Goal: Book appointment/travel/reservation

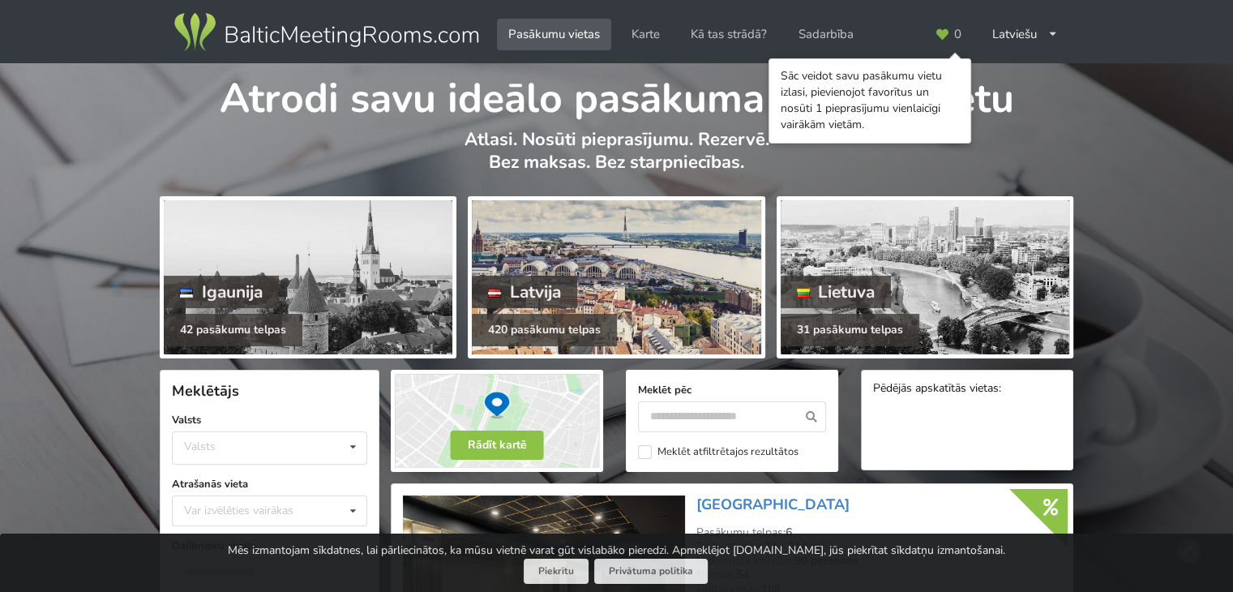
click at [559, 328] on div "420 pasākumu telpas" at bounding box center [544, 330] width 145 height 32
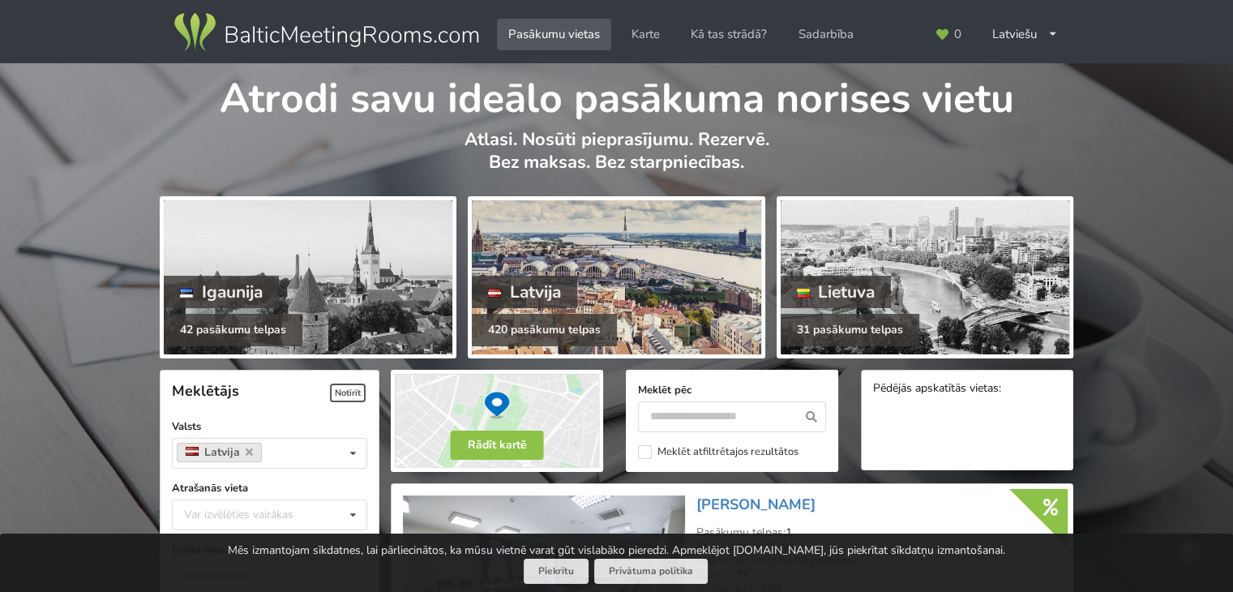
scroll to position [289, 0]
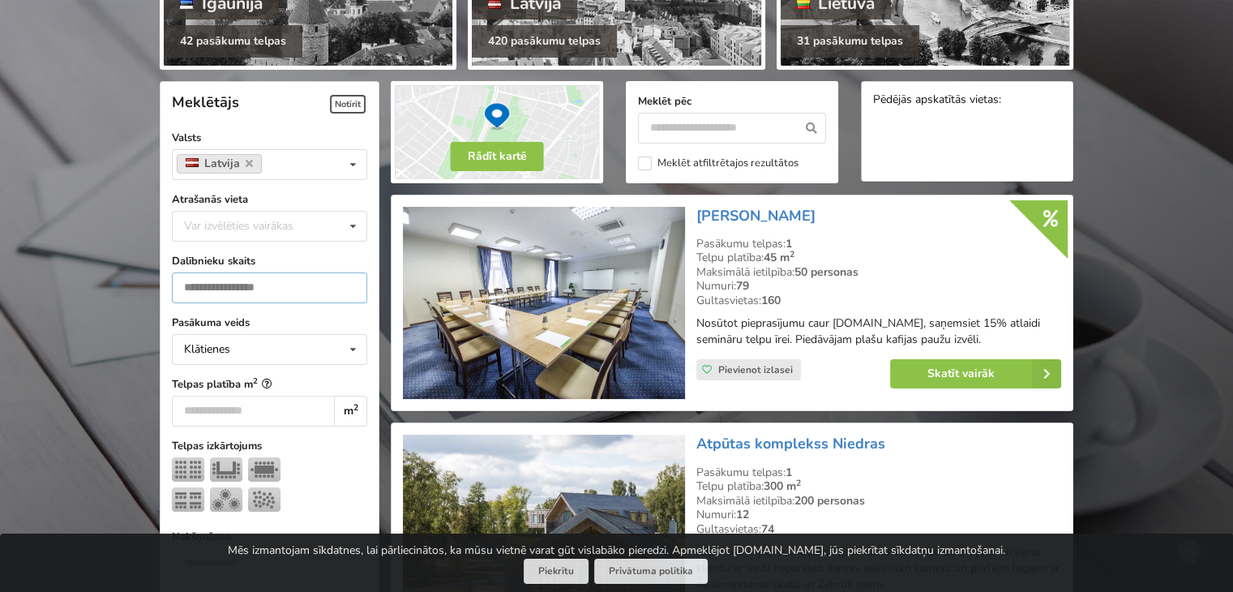
click at [293, 290] on input "number" at bounding box center [269, 287] width 195 height 31
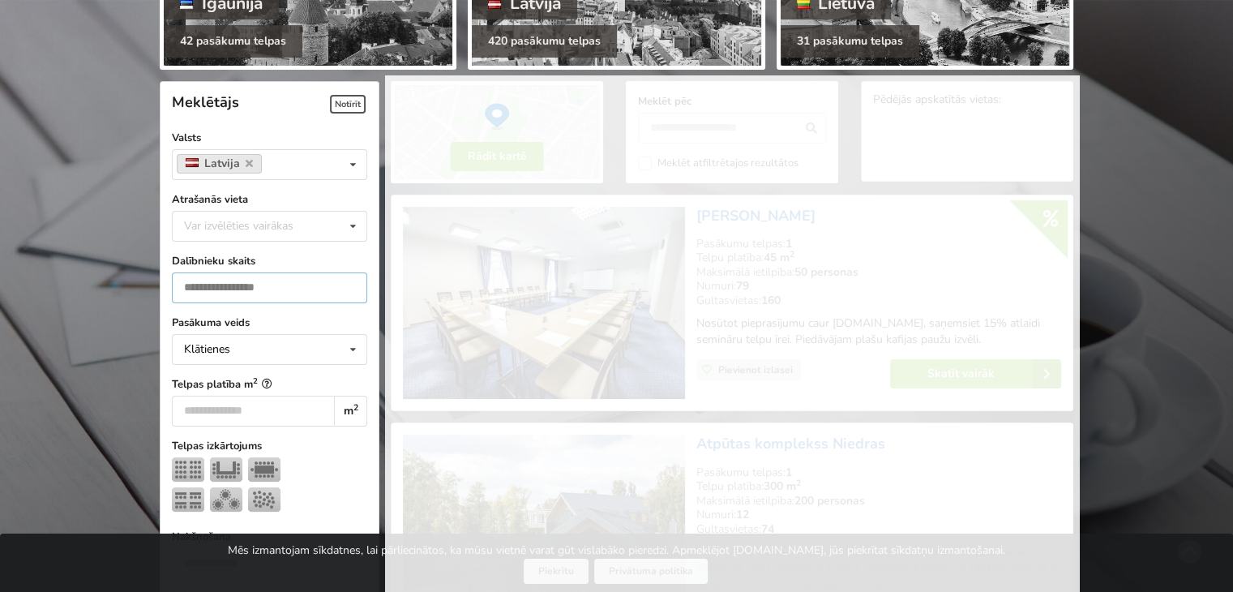
click at [343, 292] on input "*" at bounding box center [269, 287] width 195 height 31
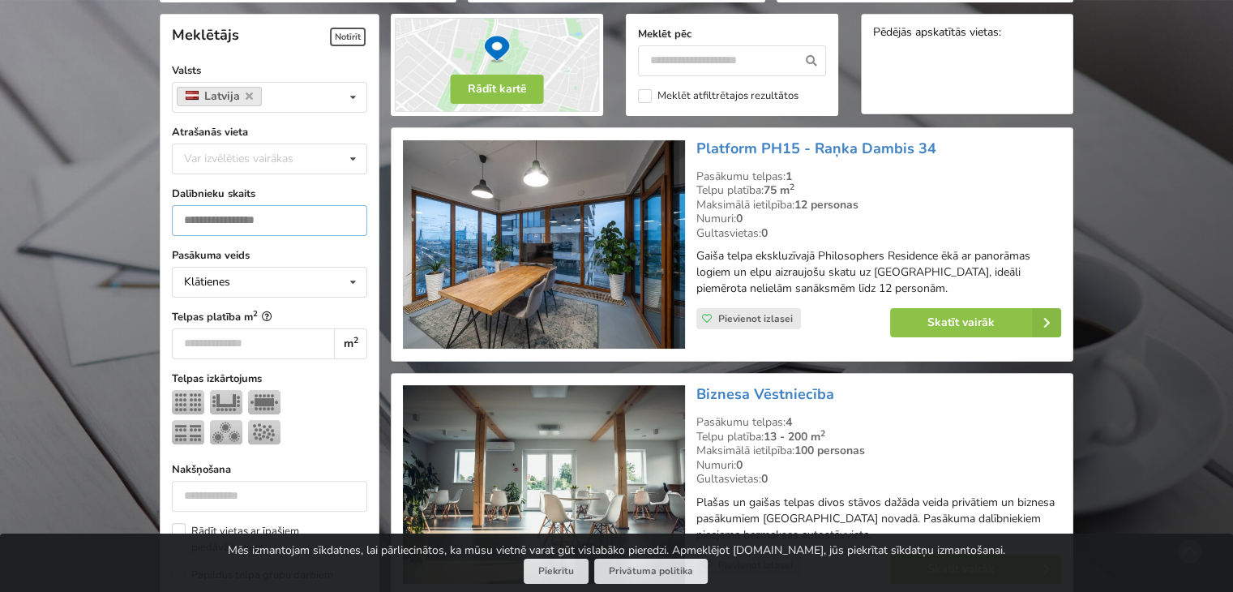
scroll to position [363, 0]
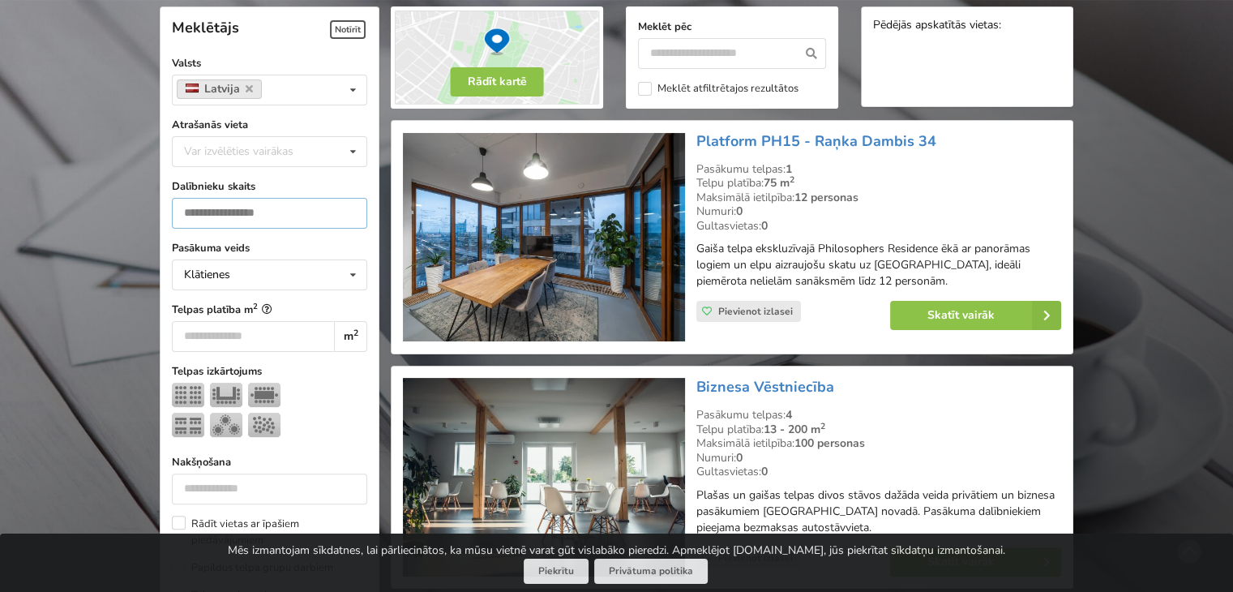
click at [349, 206] on input "*" at bounding box center [269, 213] width 195 height 31
type input "*"
click at [349, 206] on input "*" at bounding box center [269, 213] width 195 height 31
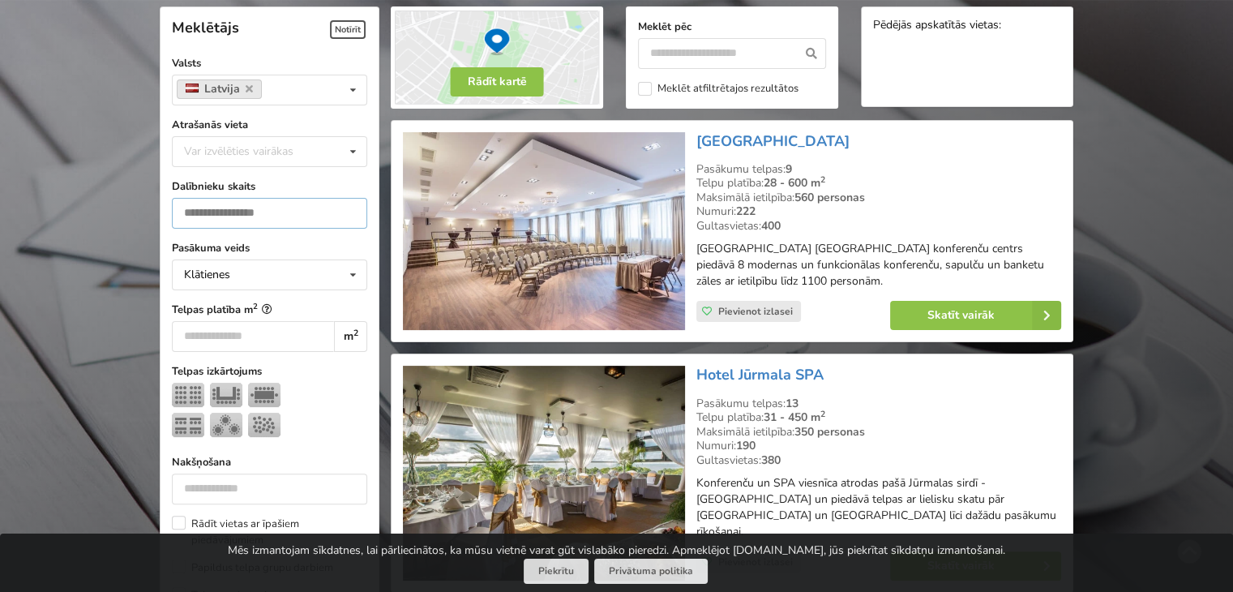
click at [294, 222] on input "*" at bounding box center [269, 213] width 195 height 31
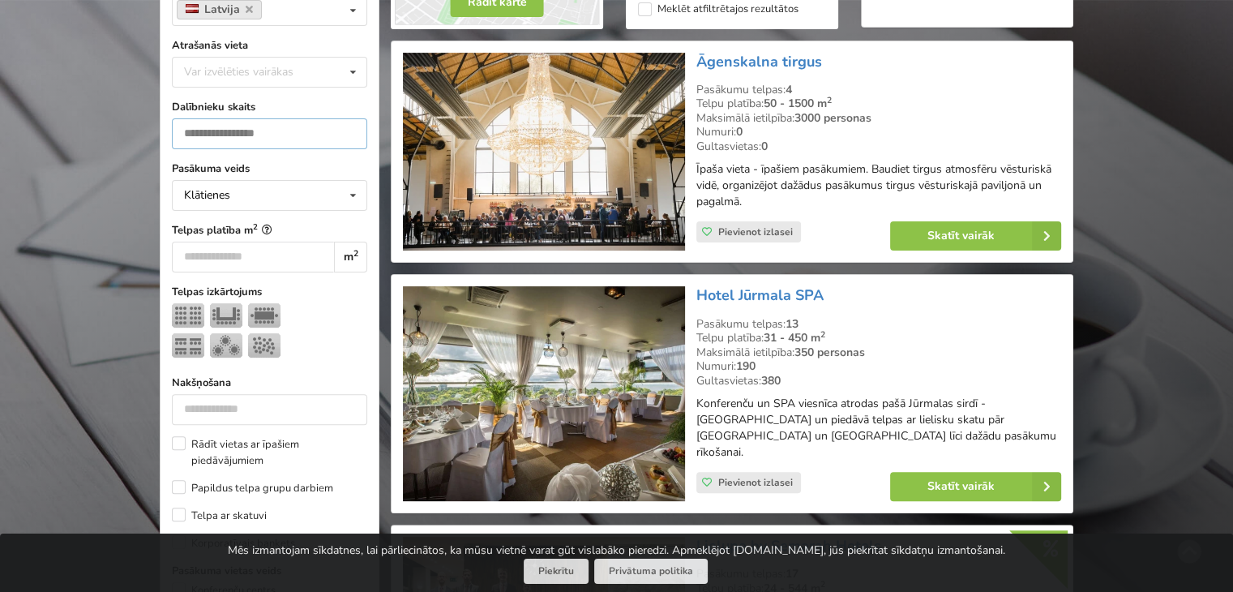
scroll to position [440, 0]
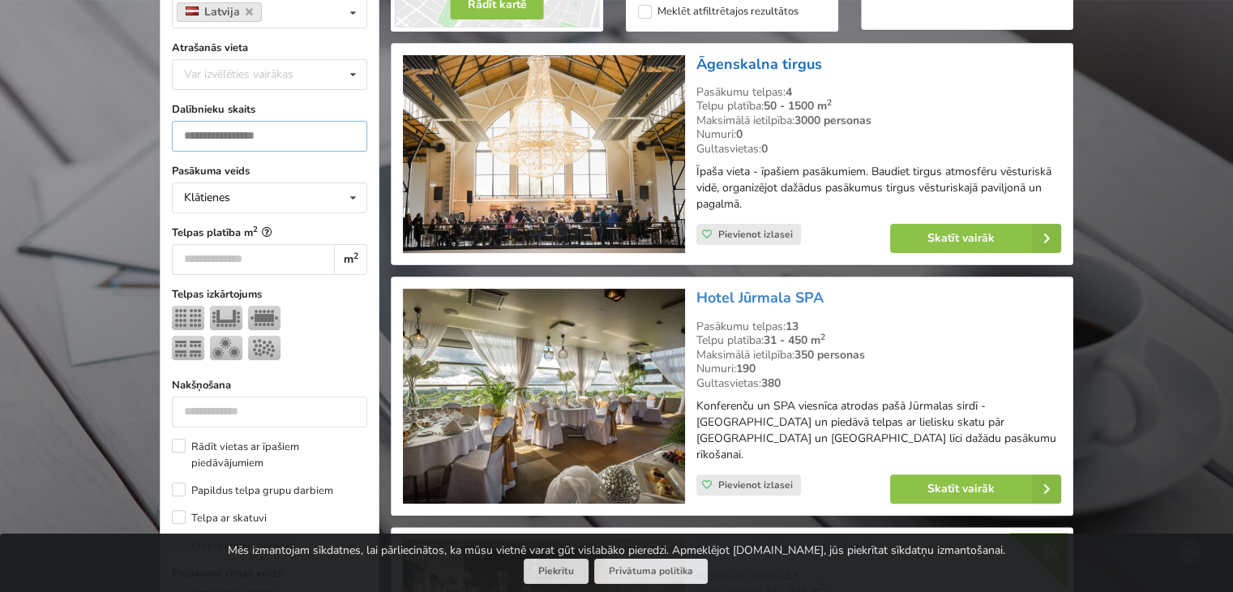
type input "***"
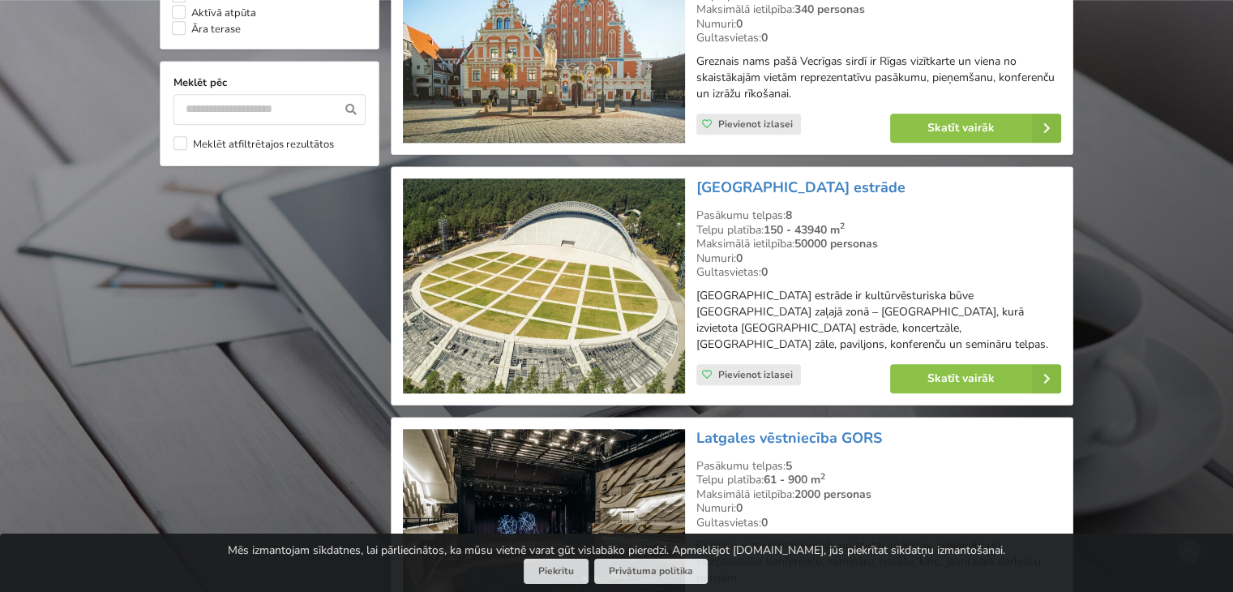
scroll to position [1518, 0]
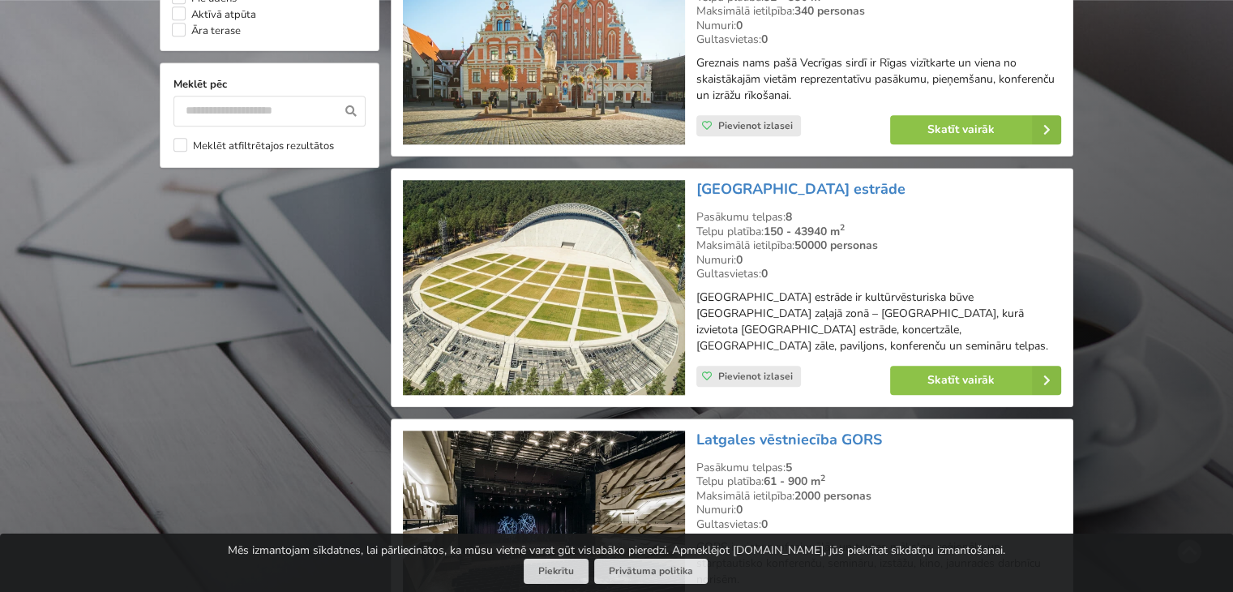
click at [667, 226] on img at bounding box center [543, 287] width 281 height 215
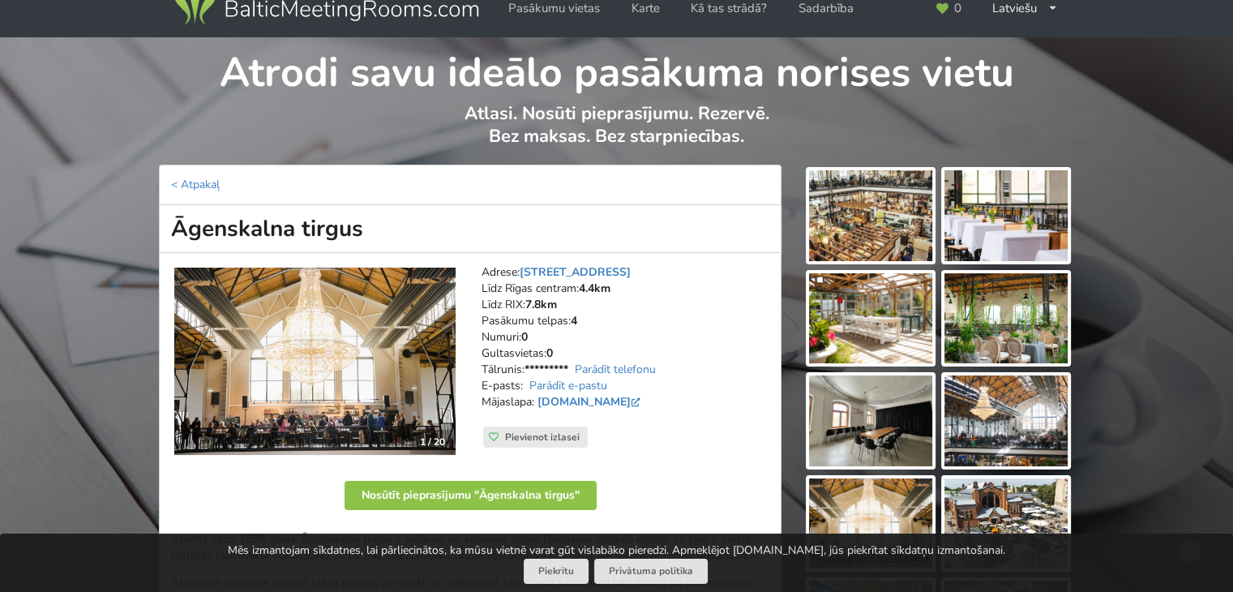
scroll to position [26, 0]
click at [866, 427] on img at bounding box center [870, 420] width 123 height 91
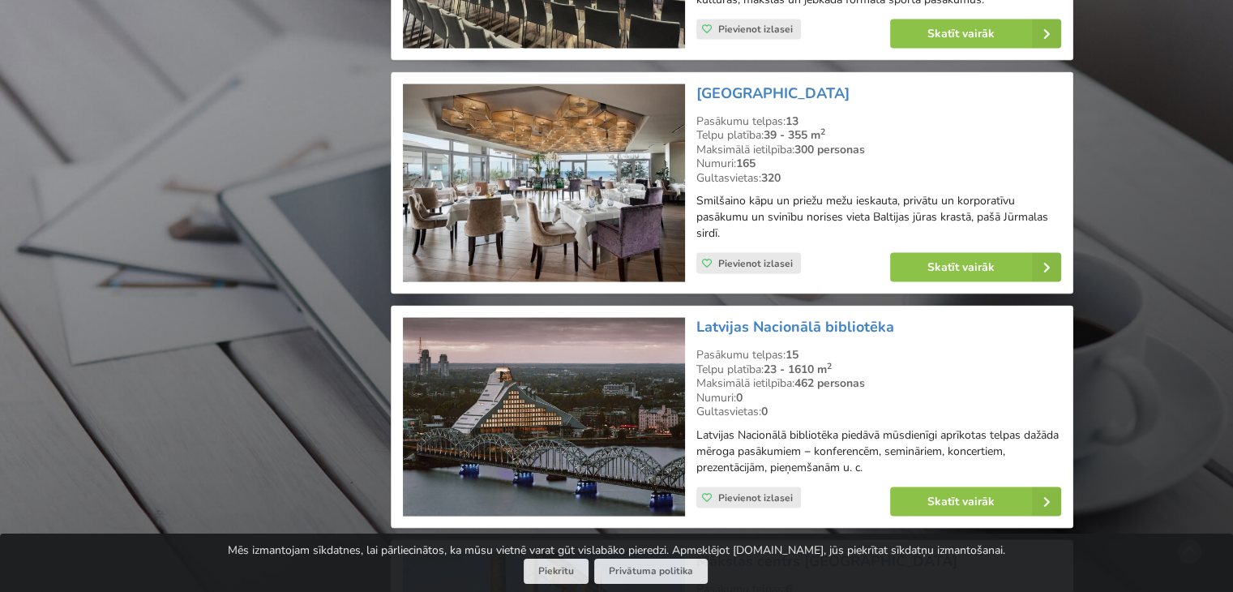
scroll to position [3554, 0]
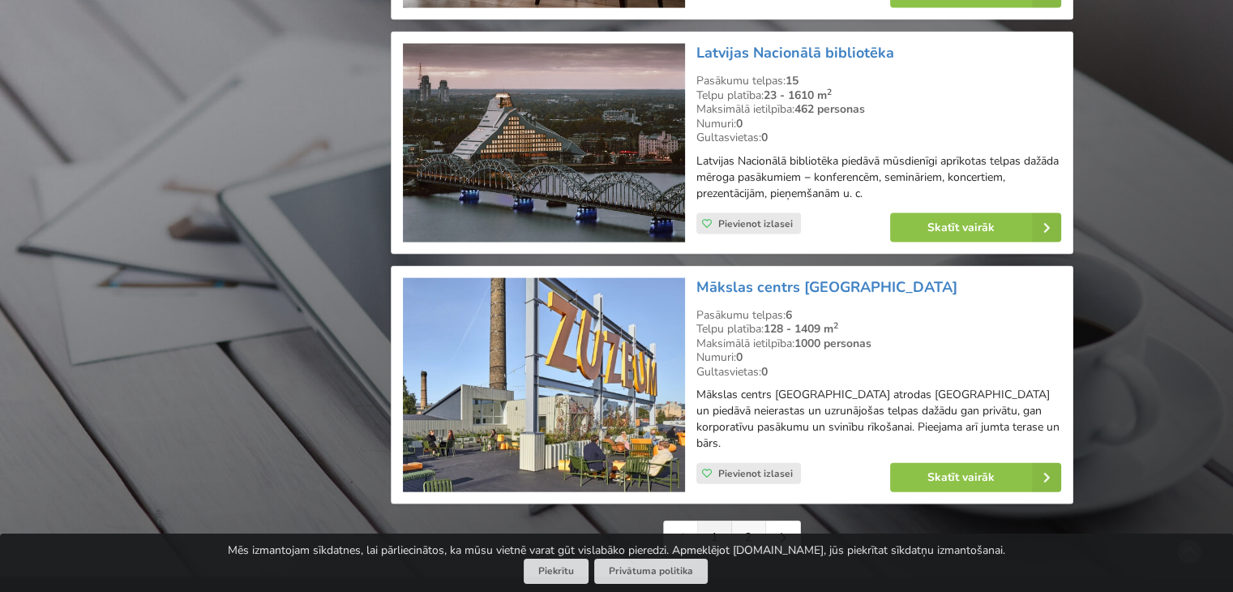
click at [749, 521] on link "2" at bounding box center [749, 537] width 34 height 32
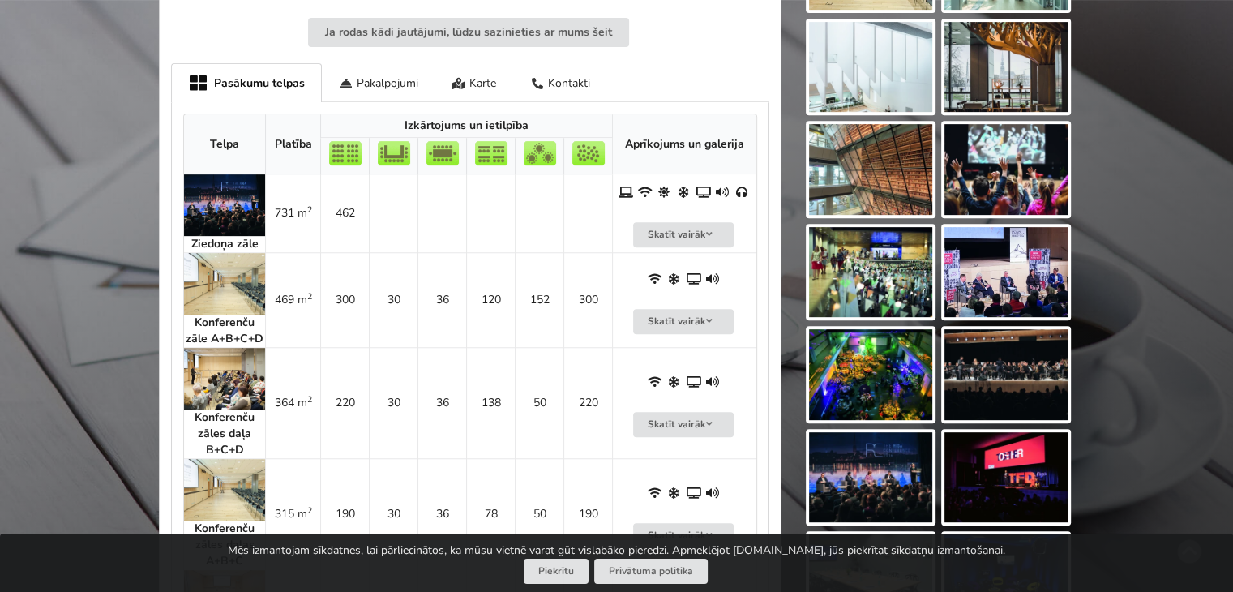
scroll to position [736, 0]
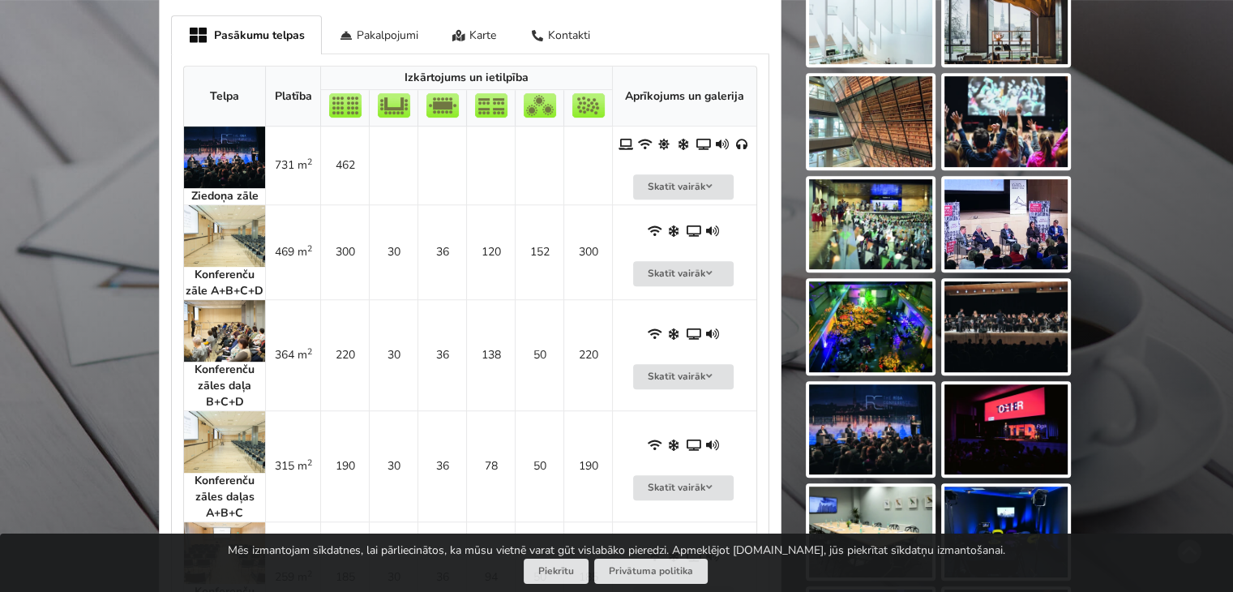
click at [1022, 182] on img at bounding box center [1006, 224] width 123 height 91
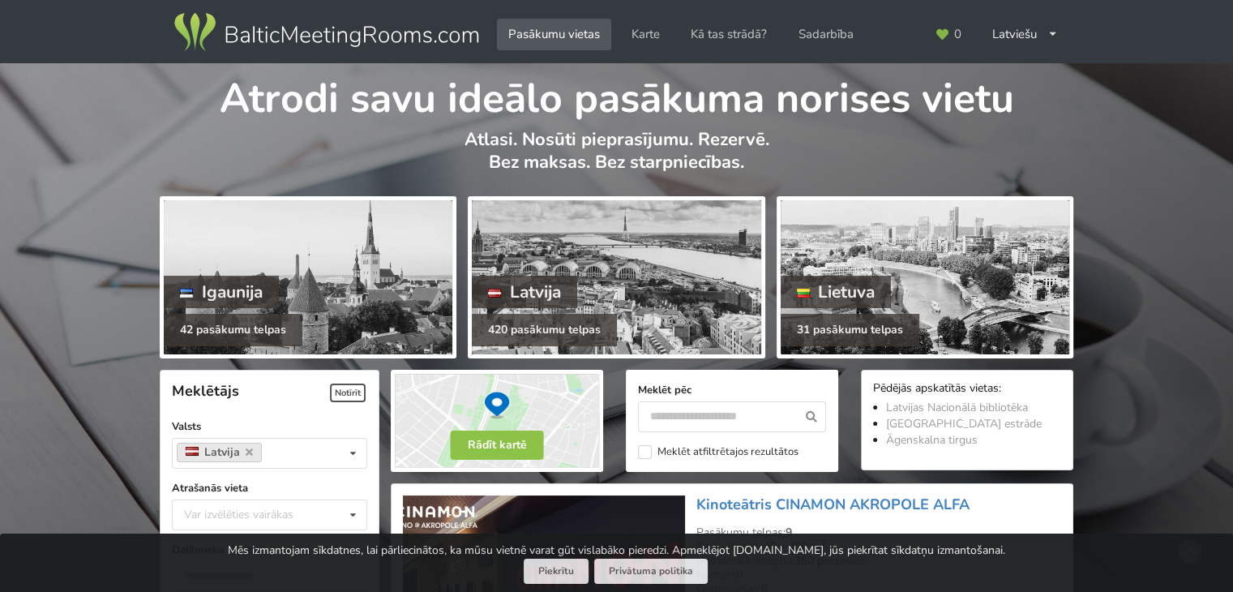
click at [749, 495] on link "Kinoteātris CINAMON AKROPOLE ALFA" at bounding box center [833, 504] width 273 height 19
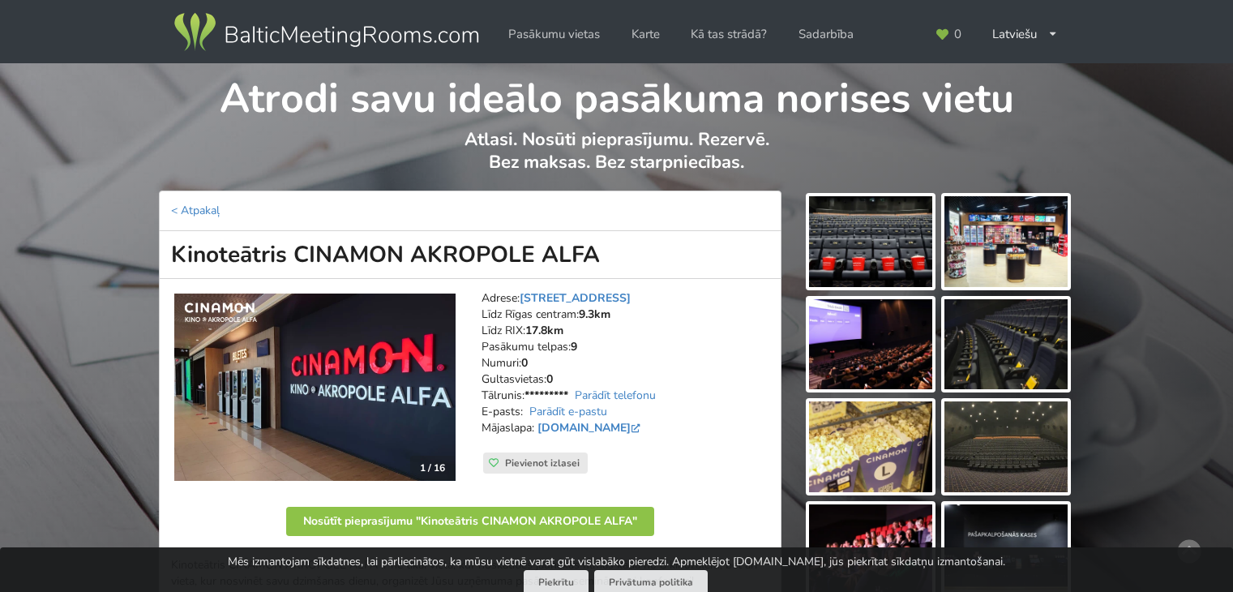
scroll to position [230, 0]
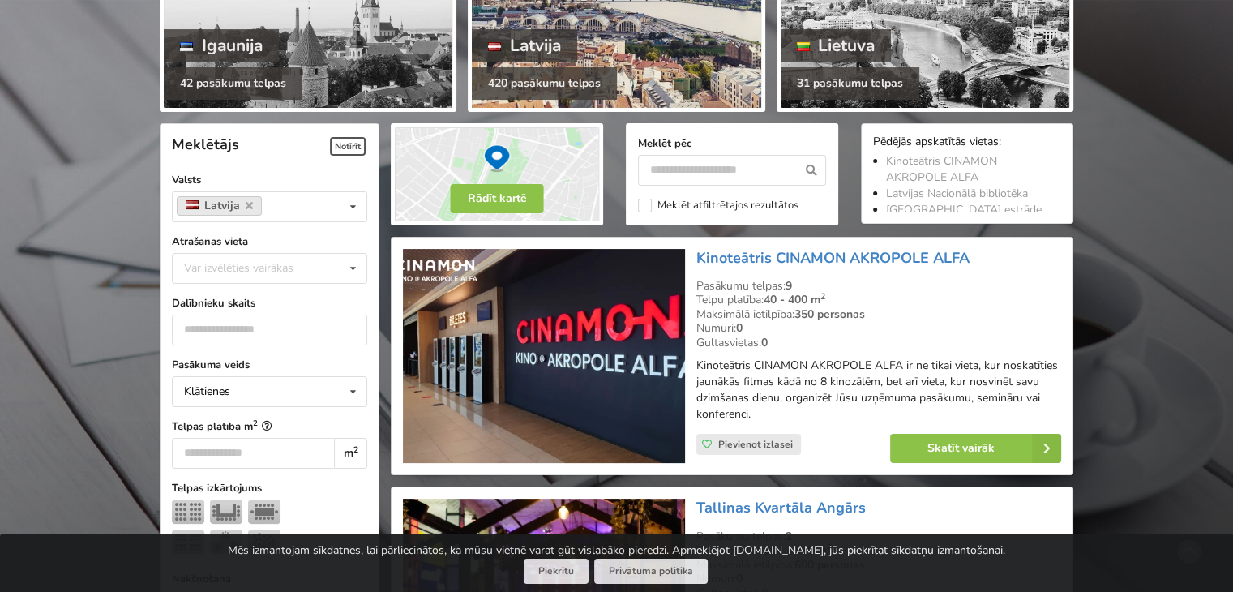
scroll to position [250, 0]
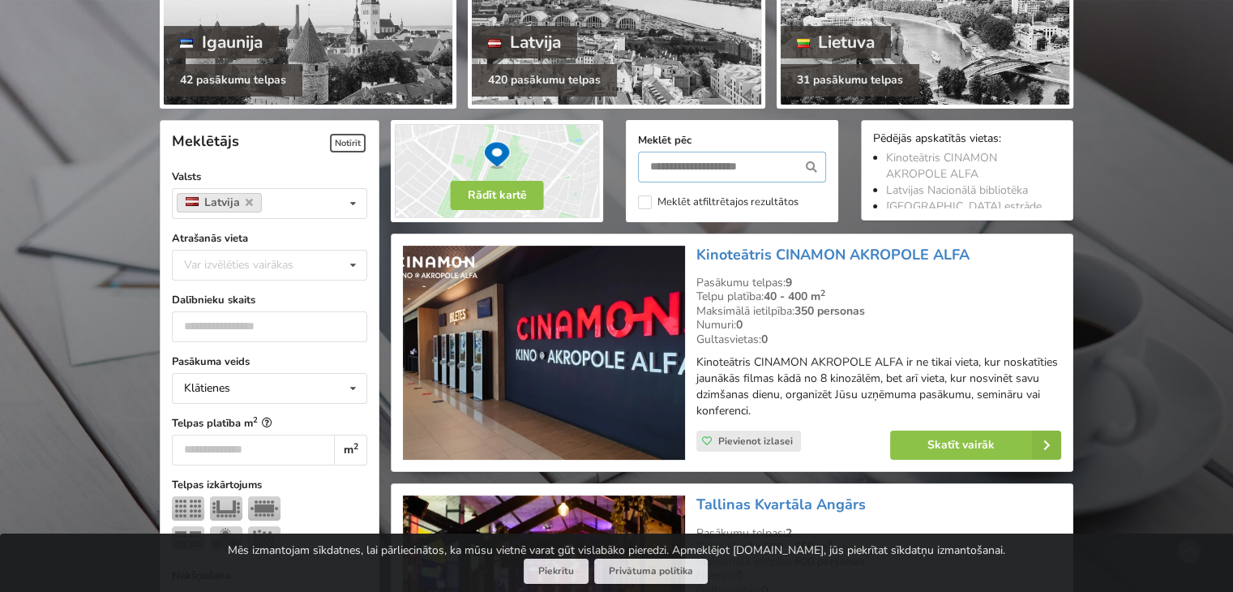
click at [718, 167] on input "text" at bounding box center [732, 167] width 188 height 31
click at [487, 197] on button "Rādīt kartē" at bounding box center [497, 195] width 93 height 29
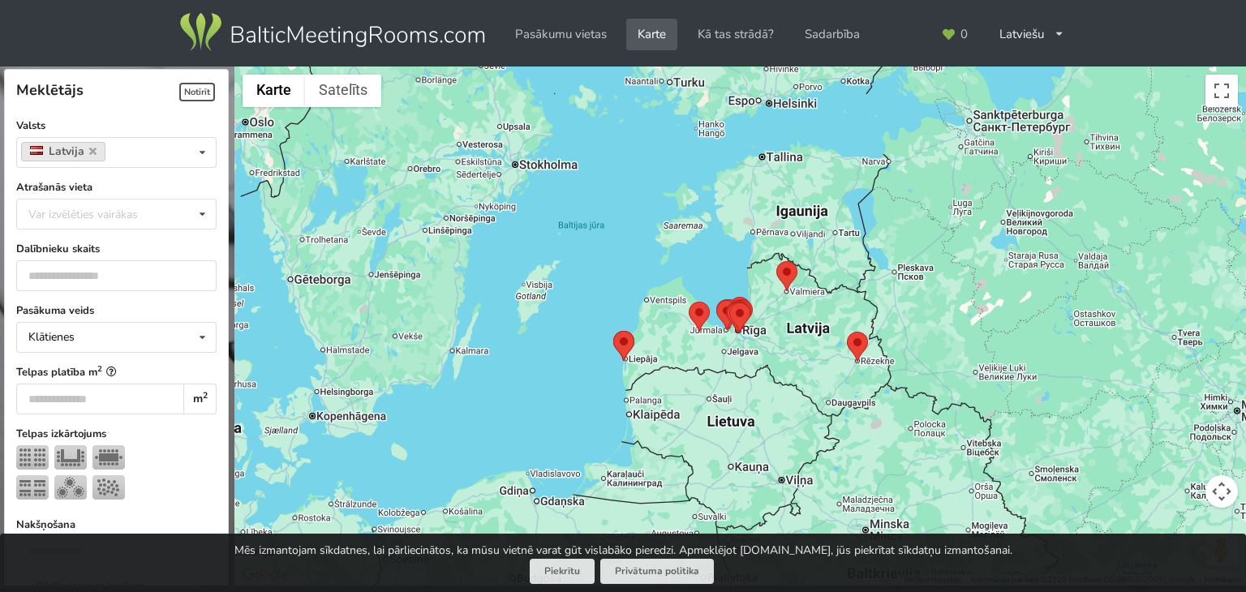
click at [729, 302] on area at bounding box center [729, 302] width 0 height 0
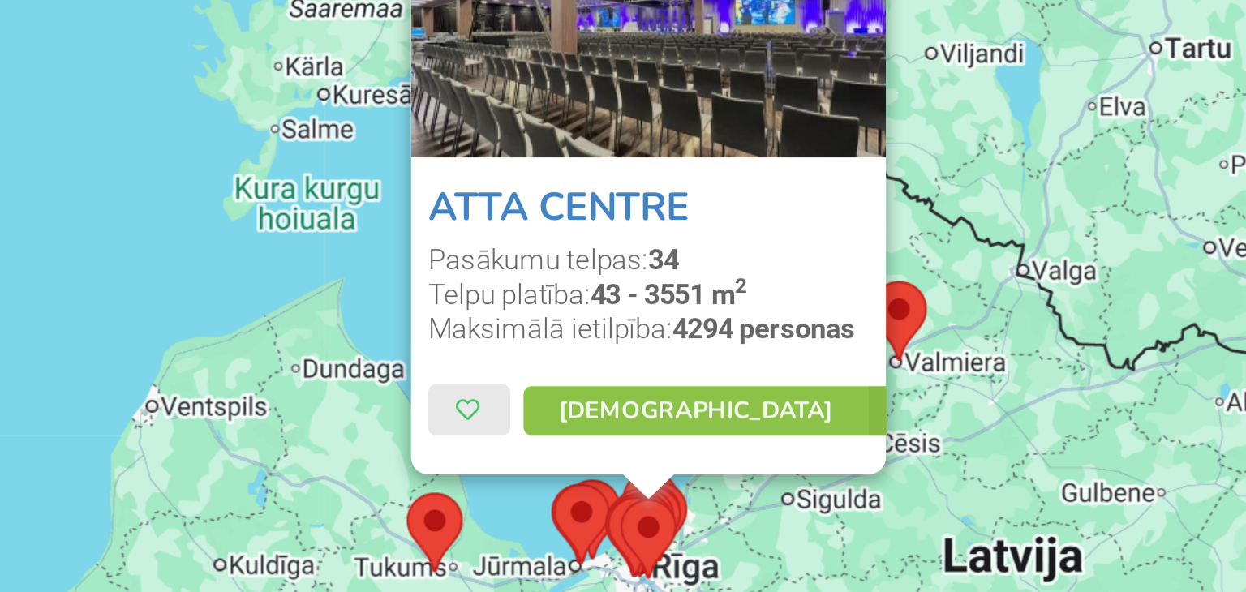
click at [708, 435] on img at bounding box center [718, 446] width 21 height 30
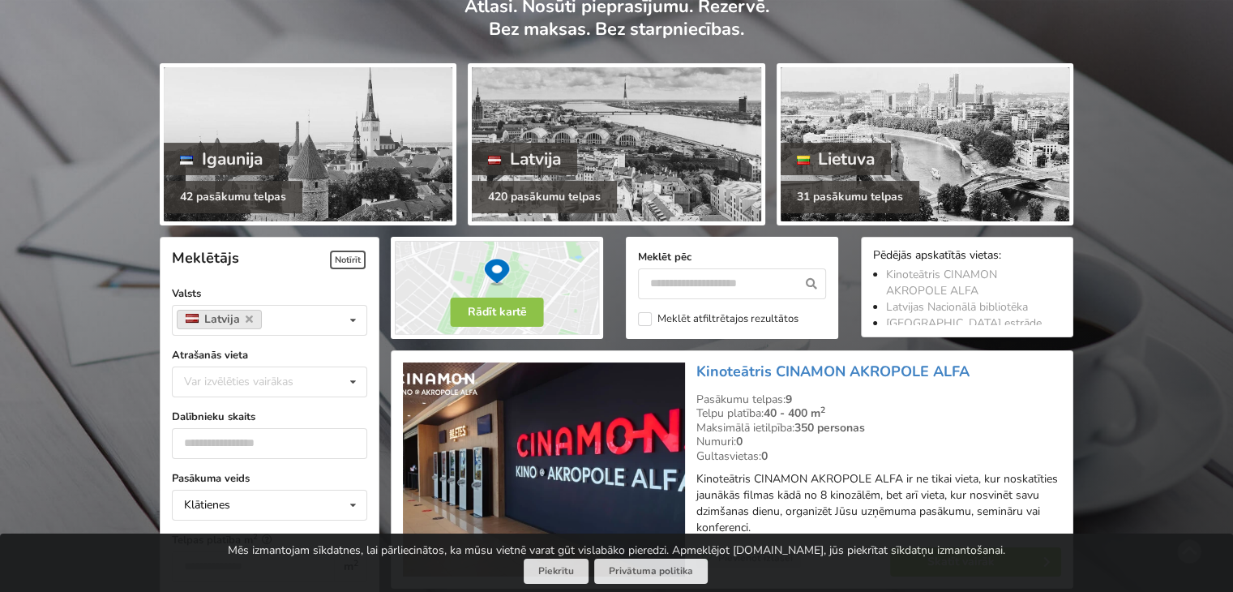
scroll to position [120, 0]
